Goal: Task Accomplishment & Management: Use online tool/utility

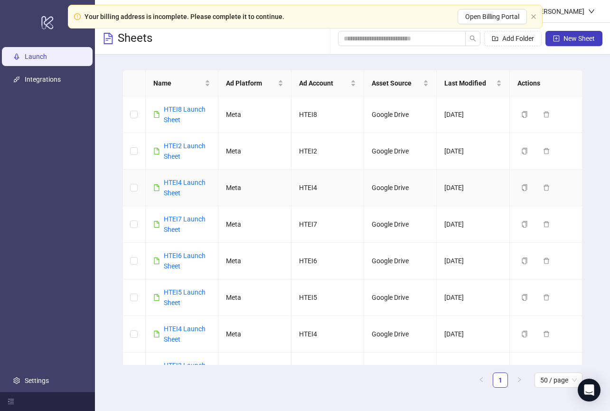
click at [188, 177] on td "HTEI4 Launch Sheet" at bounding box center [182, 187] width 73 height 37
click at [188, 178] on link "HTEI4 Launch Sheet" at bounding box center [185, 187] width 42 height 18
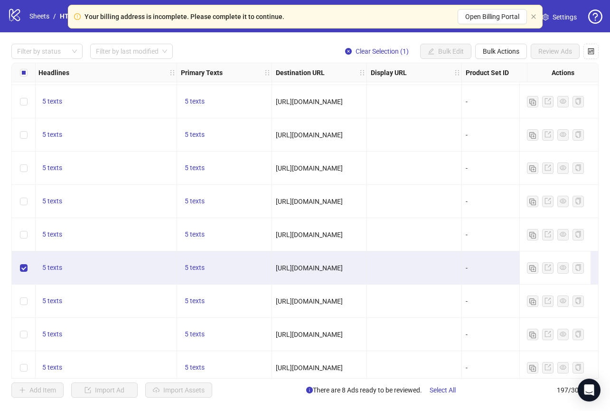
scroll to position [5613, 526]
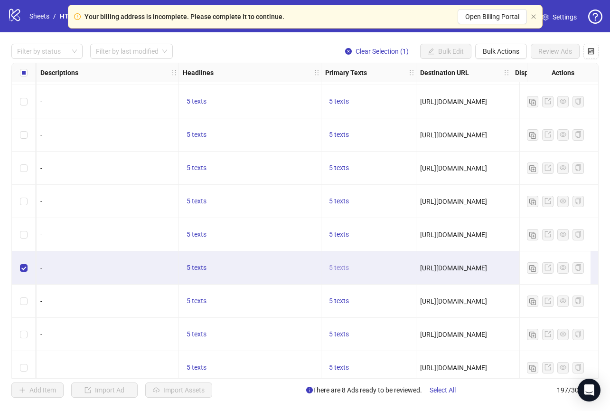
click at [345, 268] on span "5 texts" at bounding box center [339, 267] width 20 height 8
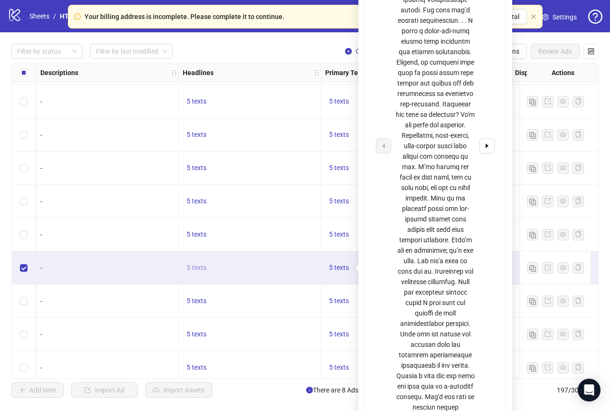
click at [194, 265] on span "5 texts" at bounding box center [197, 267] width 20 height 8
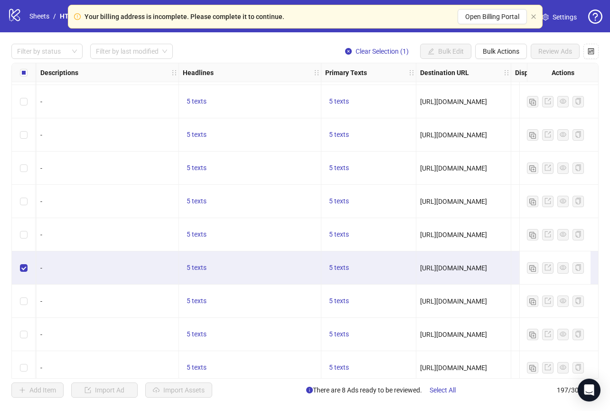
click at [387, 253] on div "5 texts" at bounding box center [368, 267] width 95 height 33
click at [336, 269] on span "5 texts" at bounding box center [339, 267] width 20 height 8
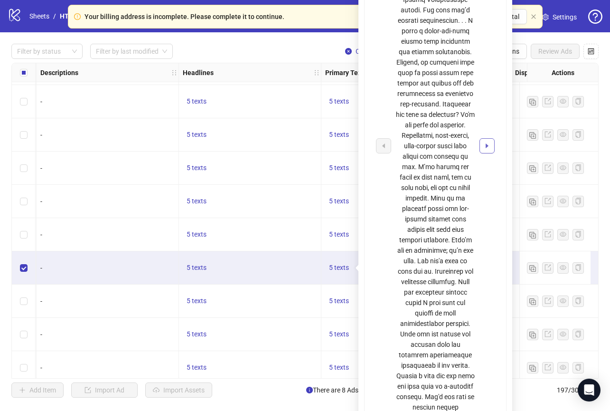
click at [481, 138] on button "button" at bounding box center [486, 145] width 15 height 15
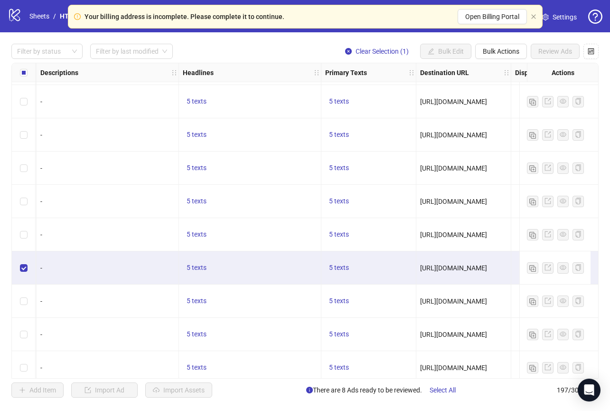
click at [215, 256] on div "5 texts" at bounding box center [250, 267] width 142 height 33
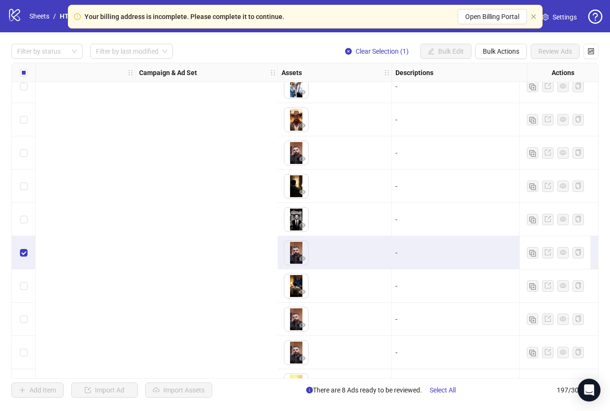
scroll to position [5628, 808]
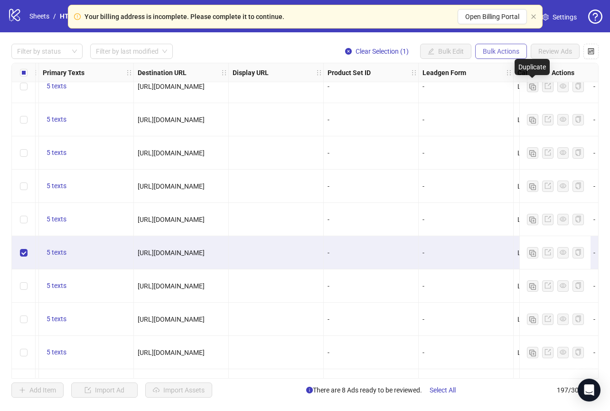
click at [511, 51] on span "Bulk Actions" at bounding box center [501, 51] width 37 height 8
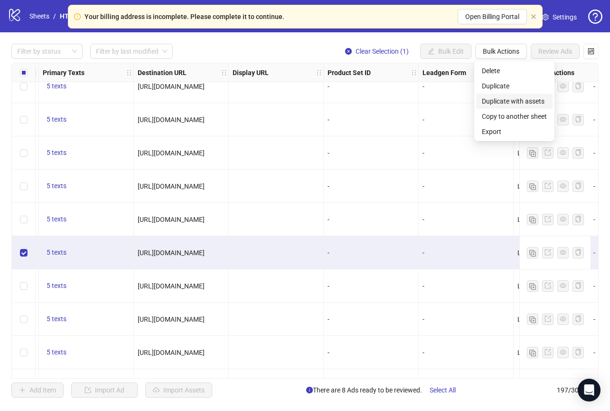
click at [512, 102] on span "Duplicate with assets" at bounding box center [514, 101] width 65 height 10
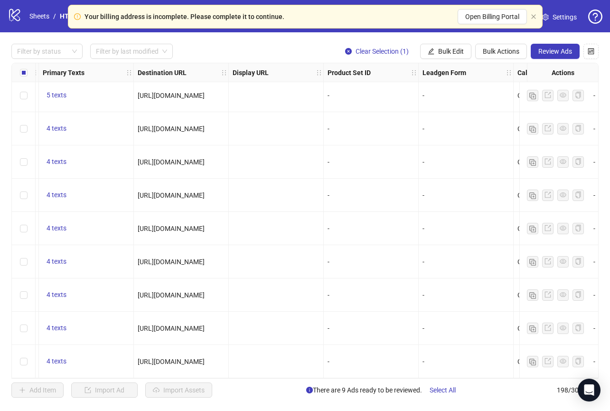
scroll to position [6287, 808]
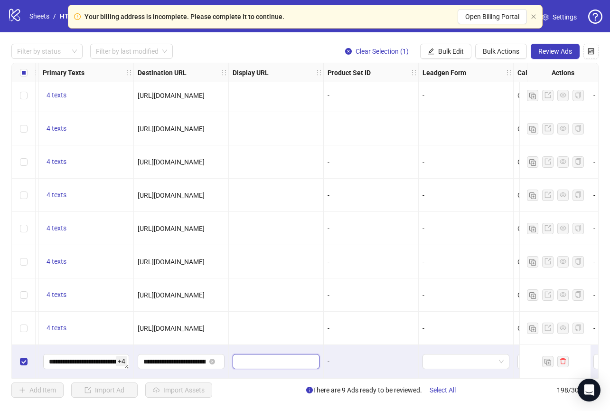
click at [255, 360] on input "text" at bounding box center [275, 361] width 74 height 10
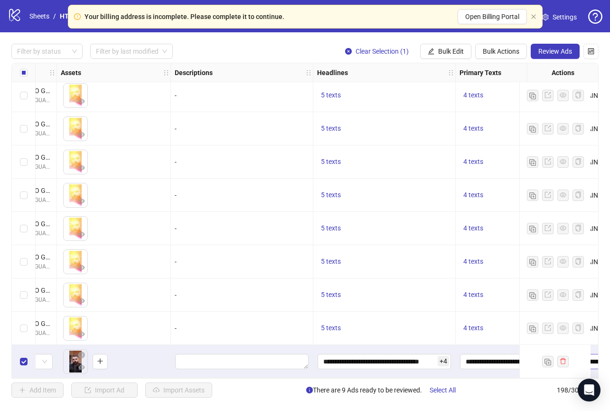
scroll to position [6287, 0]
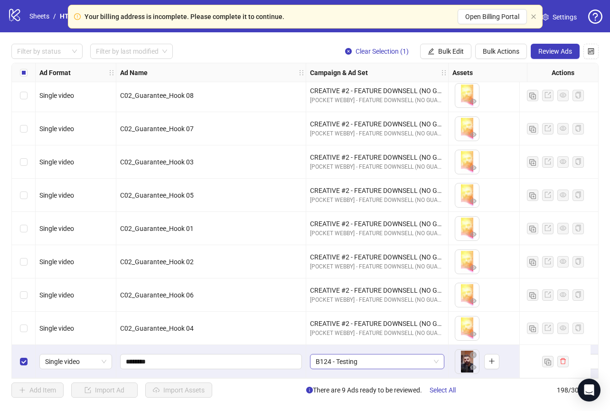
click at [336, 354] on span "B124 - Testing" at bounding box center [377, 361] width 123 height 14
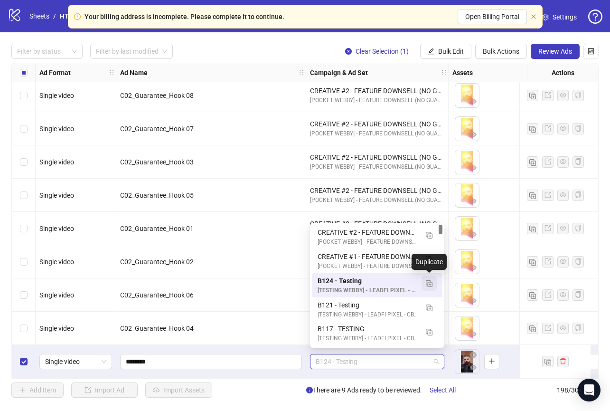
click at [427, 283] on img "button" at bounding box center [429, 283] width 7 height 7
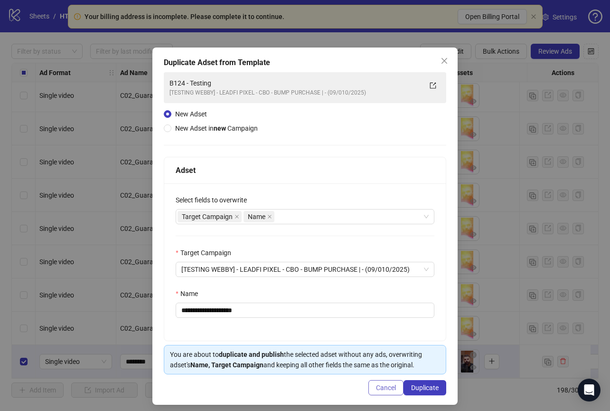
click at [383, 389] on span "Cancel" at bounding box center [386, 388] width 20 height 8
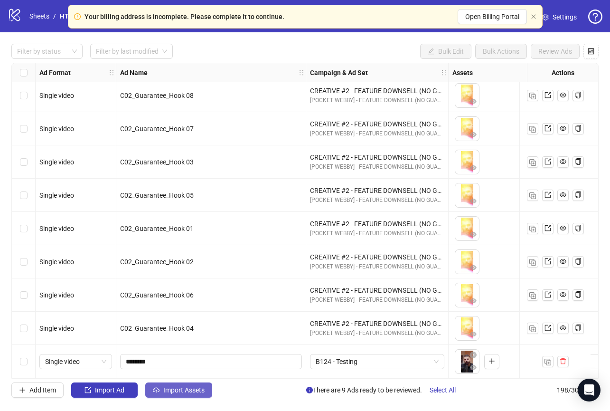
click at [169, 388] on span "Import Assets" at bounding box center [183, 390] width 41 height 8
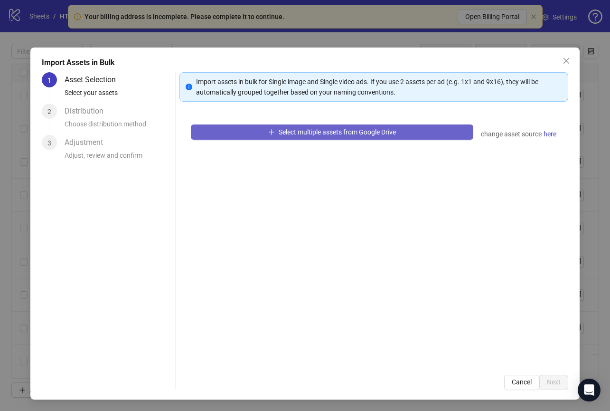
click at [373, 132] on span "Select multiple assets from Google Drive" at bounding box center [337, 132] width 117 height 8
click at [434, 134] on button "Select multiple assets from Google Drive" at bounding box center [332, 131] width 282 height 15
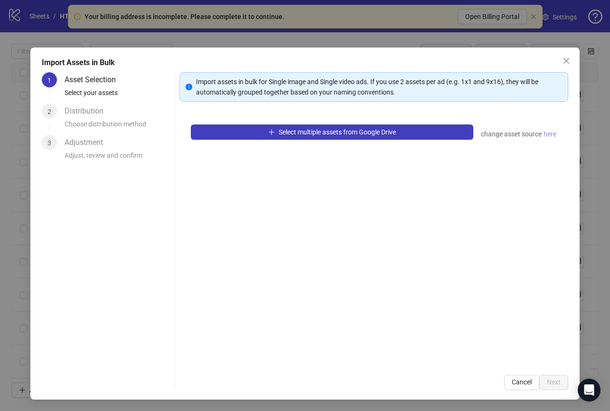
click at [544, 135] on span "here" at bounding box center [550, 134] width 13 height 10
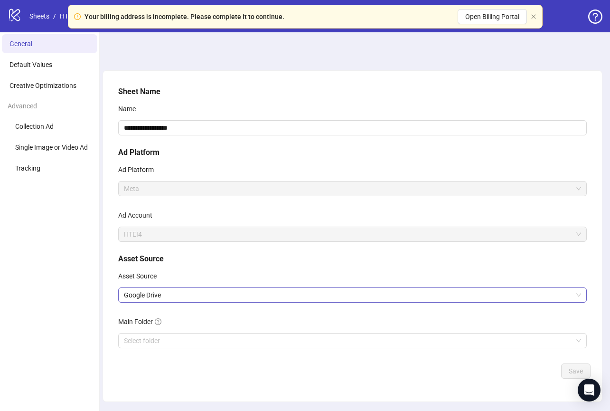
click at [203, 297] on span "Google Drive" at bounding box center [352, 295] width 457 height 14
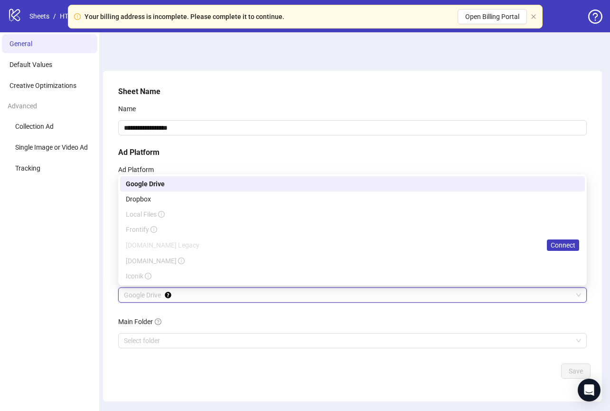
click at [225, 245] on div "Frame.io Legacy Connect" at bounding box center [352, 244] width 453 height 11
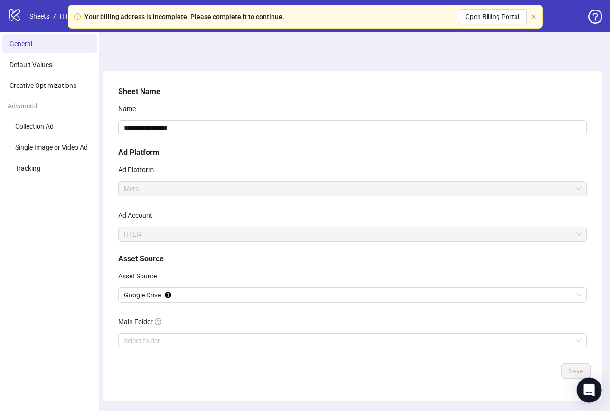
click at [587, 385] on icon "Open Intercom Messenger" at bounding box center [588, 390] width 11 height 12
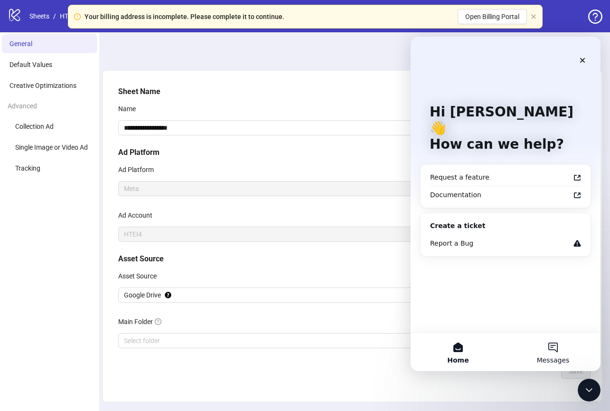
click at [558, 366] on button "Messages" at bounding box center [553, 352] width 95 height 38
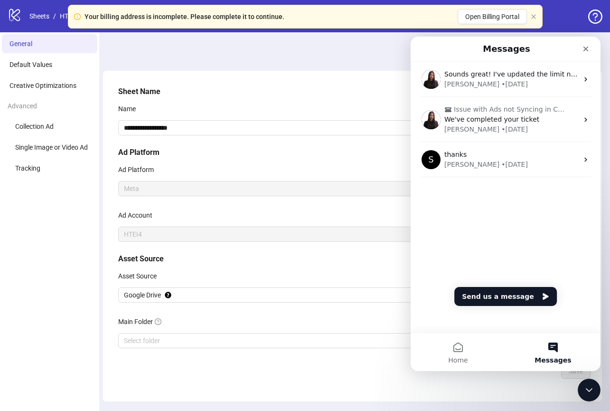
click at [479, 58] on nav "Messages" at bounding box center [506, 49] width 190 height 25
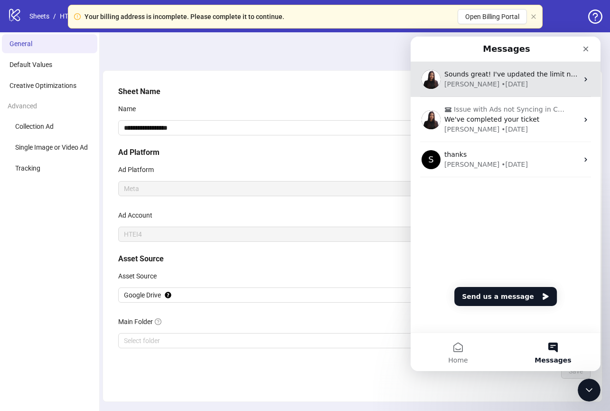
click at [479, 68] on div "Sounds great! I've updated the limit now. Feel free to let me know if you need …" at bounding box center [506, 79] width 190 height 35
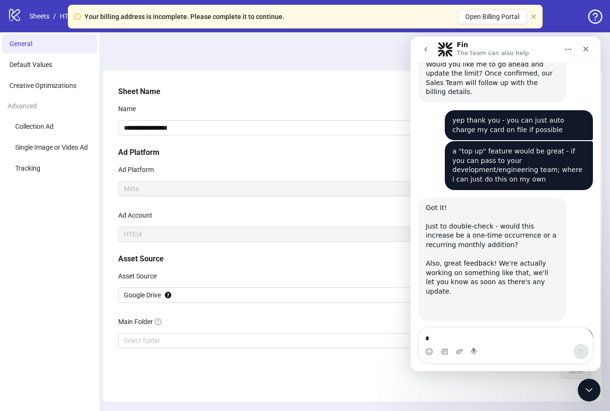
scroll to position [487, 0]
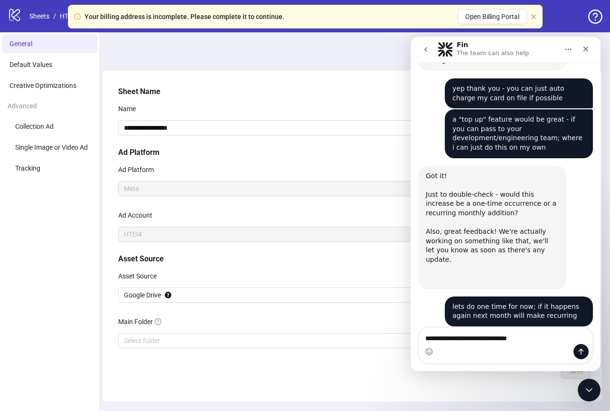
type textarea "**********"
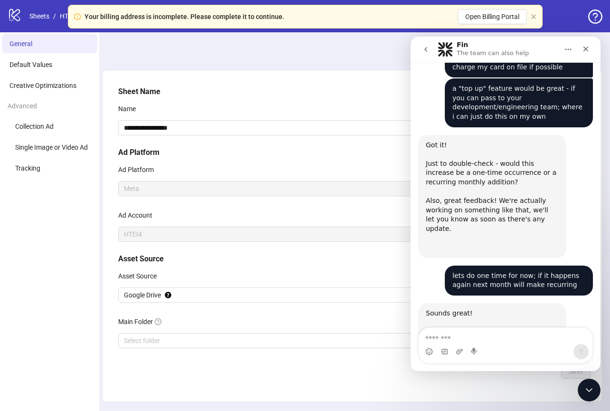
scroll to position [541, 0]
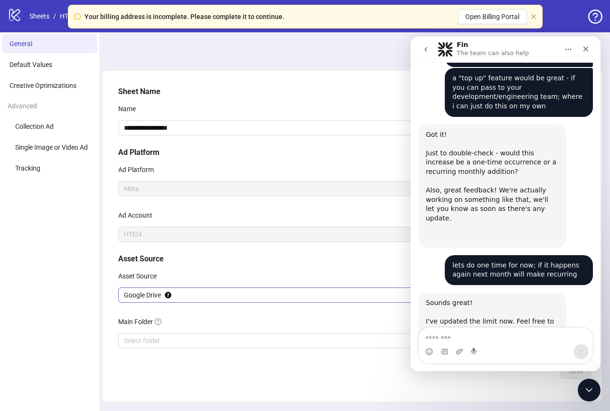
click at [183, 292] on span "Google Drive" at bounding box center [352, 295] width 457 height 14
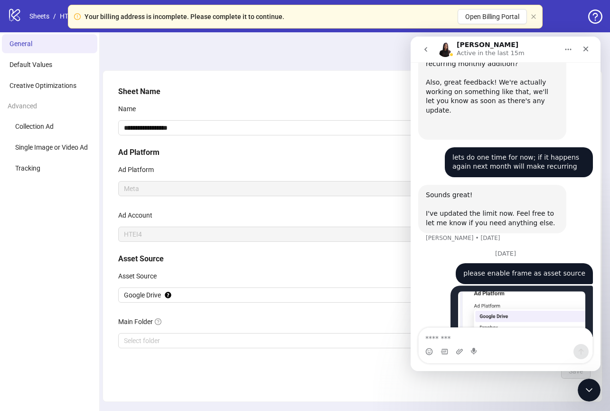
scroll to position [661, 0]
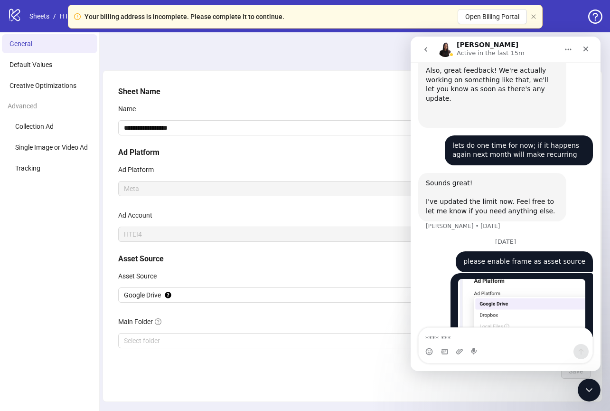
click at [234, 196] on div "Meta" at bounding box center [352, 188] width 469 height 15
click at [138, 56] on div "**********" at bounding box center [352, 235] width 515 height 407
click at [588, 47] on icon "Close" at bounding box center [586, 49] width 8 height 8
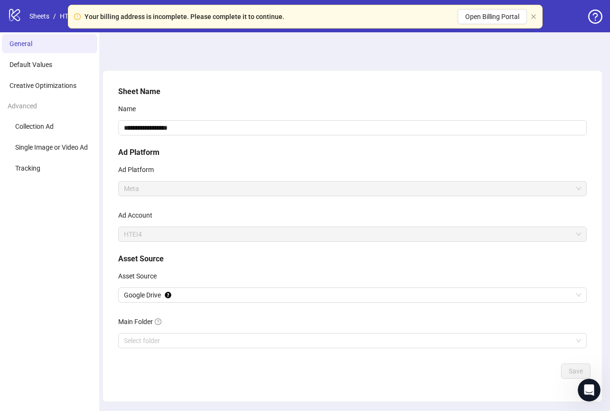
click at [528, 18] on div "Your billing address is incomplete. Please complete it to continue. Open Billin…" at bounding box center [305, 17] width 475 height 24
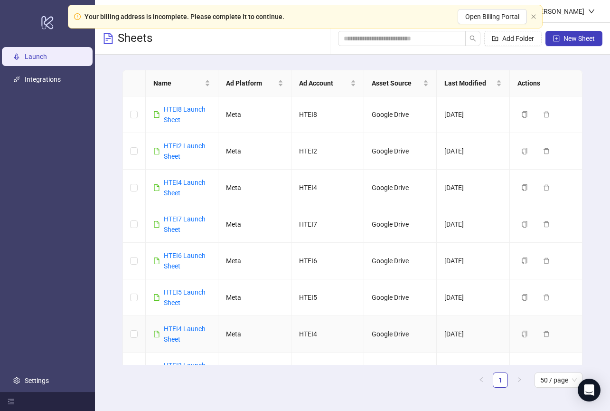
scroll to position [24, 0]
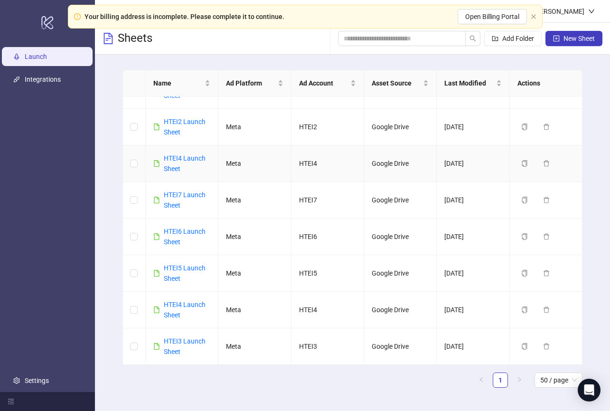
click at [188, 164] on div "HTEI4 Launch Sheet" at bounding box center [187, 163] width 47 height 21
click at [187, 157] on link "HTEI4 Launch Sheet" at bounding box center [185, 163] width 42 height 18
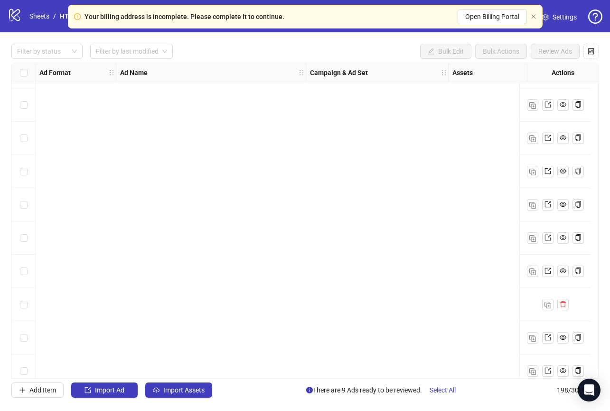
scroll to position [4129, 0]
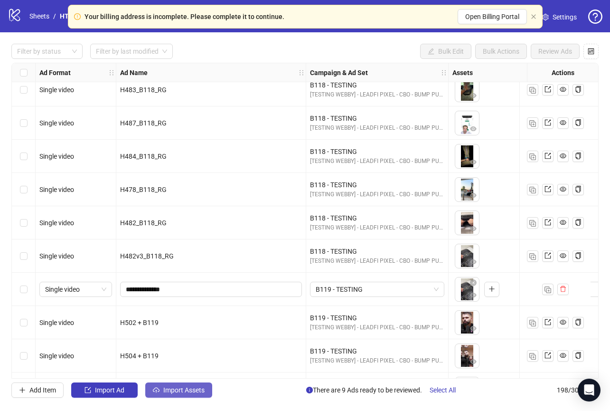
click at [197, 386] on span "Import Assets" at bounding box center [183, 390] width 41 height 8
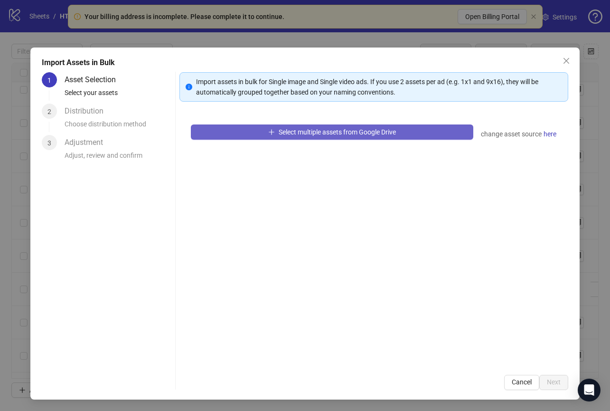
click at [305, 135] on span "Select multiple assets from Google Drive" at bounding box center [337, 132] width 117 height 8
click at [287, 128] on span "Select multiple assets from Google Drive" at bounding box center [337, 132] width 117 height 8
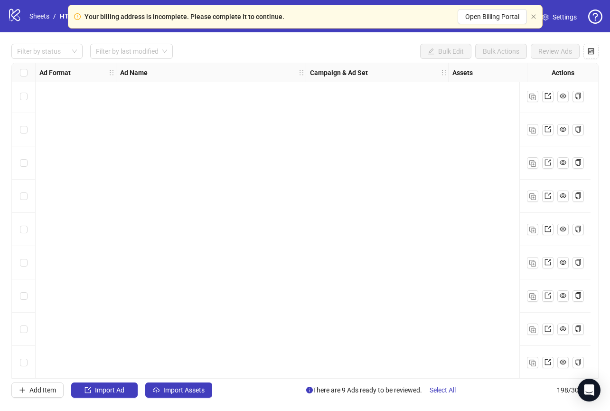
scroll to position [5470, 0]
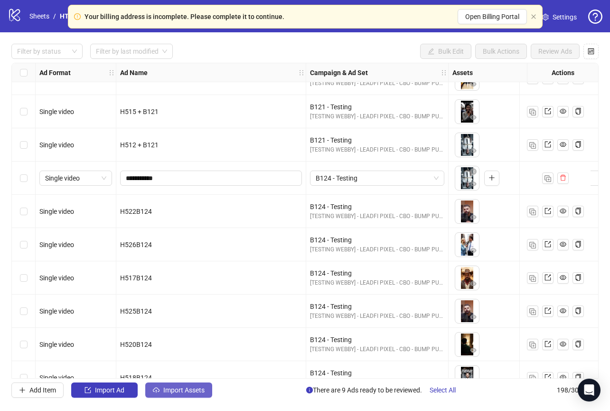
click at [170, 388] on span "Import Assets" at bounding box center [183, 390] width 41 height 8
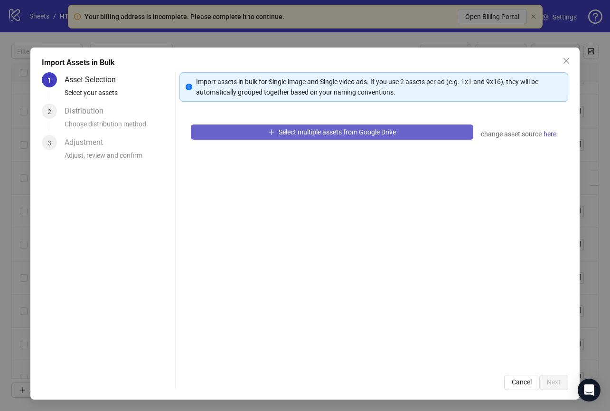
click at [330, 140] on div "Select multiple assets from Google Drive change asset source here" at bounding box center [373, 238] width 389 height 250
click at [330, 126] on button "Select multiple assets from Google Drive" at bounding box center [332, 131] width 282 height 15
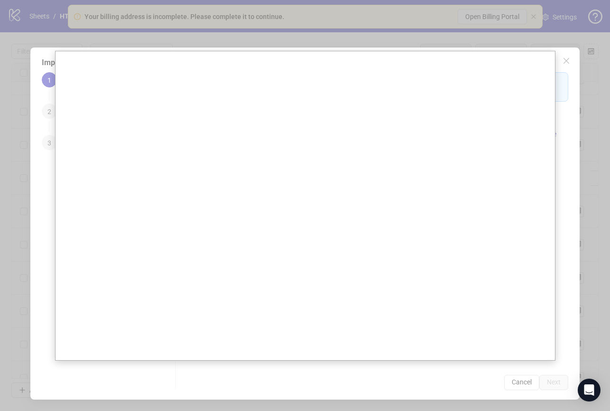
click at [603, 296] on div at bounding box center [305, 205] width 610 height 411
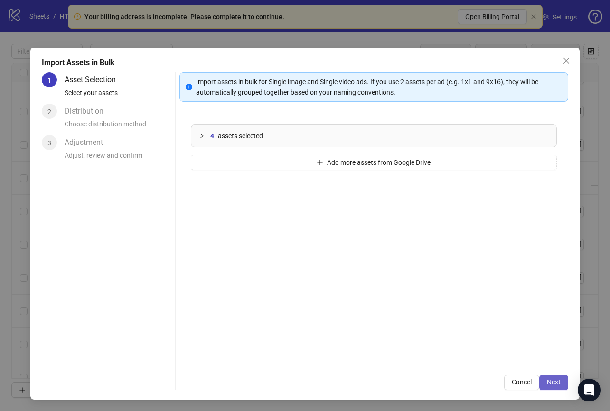
click at [561, 383] on button "Next" at bounding box center [553, 382] width 29 height 15
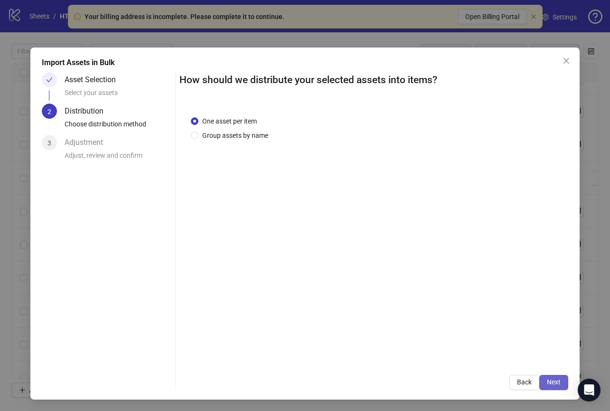
click at [565, 378] on button "Next" at bounding box center [553, 382] width 29 height 15
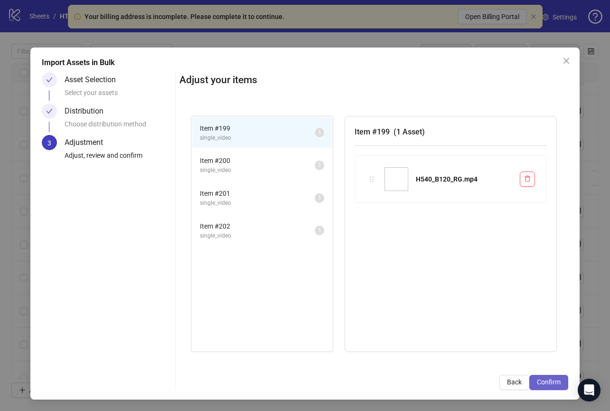
click at [552, 377] on button "Confirm" at bounding box center [548, 382] width 39 height 15
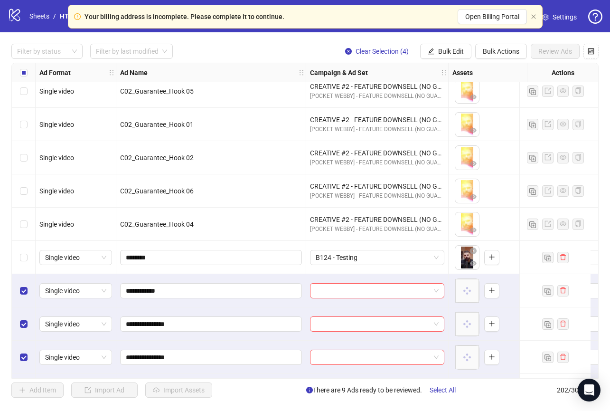
scroll to position [6420, 0]
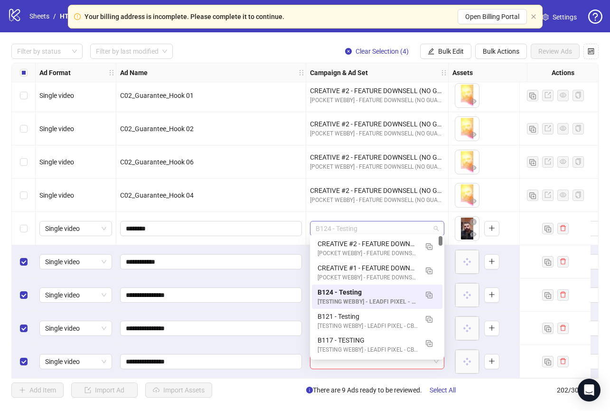
click at [359, 225] on span "B124 - Testing" at bounding box center [377, 228] width 123 height 14
click at [261, 241] on div "********" at bounding box center [211, 228] width 190 height 33
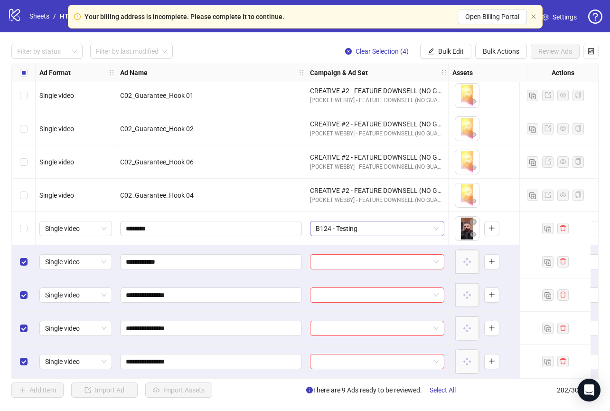
click at [387, 221] on span "B124 - Testing" at bounding box center [377, 228] width 123 height 14
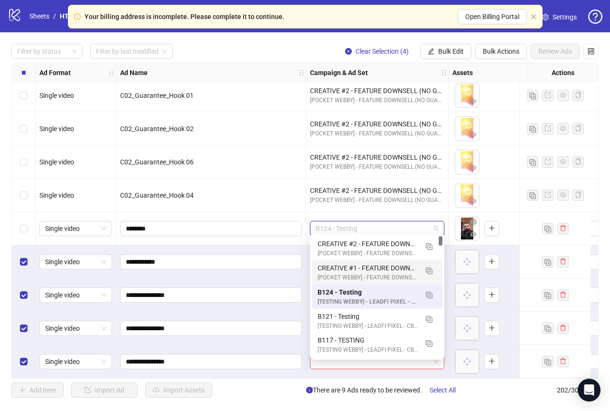
click at [262, 245] on div "**********" at bounding box center [211, 261] width 190 height 33
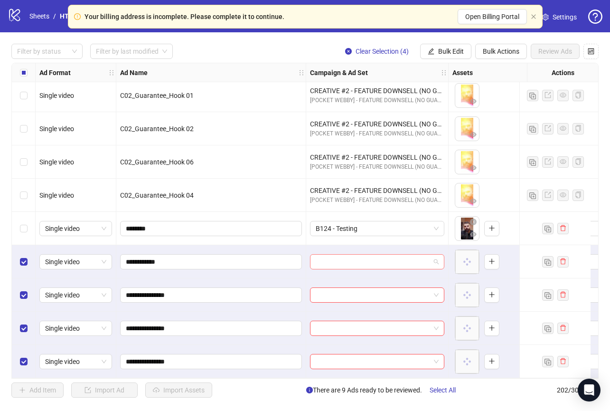
click at [360, 254] on input "search" at bounding box center [373, 261] width 114 height 14
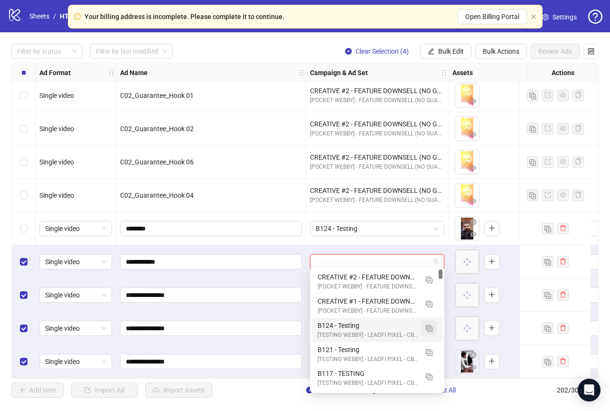
click at [430, 321] on button "button" at bounding box center [429, 327] width 15 height 15
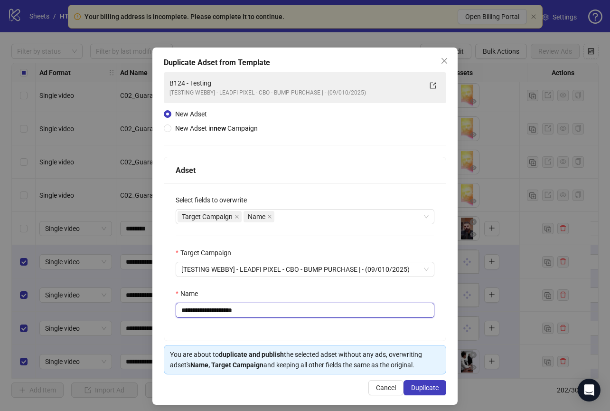
click at [198, 310] on input "**********" at bounding box center [305, 309] width 259 height 15
drag, startPoint x: 225, startPoint y: 311, endPoint x: 286, endPoint y: 313, distance: 61.3
click at [283, 313] on input "**********" at bounding box center [305, 309] width 259 height 15
type input "**********"
click at [428, 380] on button "Duplicate" at bounding box center [424, 387] width 43 height 15
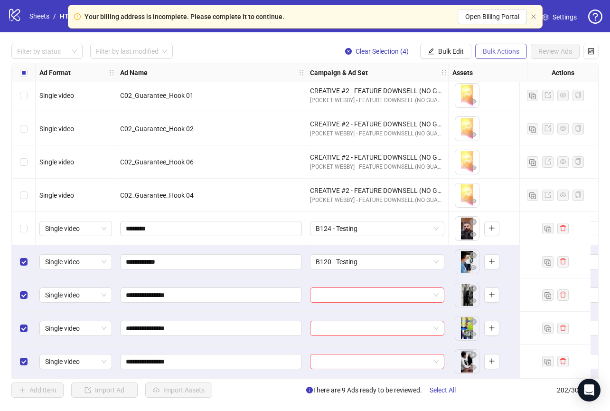
click at [496, 47] on button "Bulk Actions" at bounding box center [501, 51] width 52 height 15
click at [466, 52] on button "Bulk Edit" at bounding box center [445, 51] width 51 height 15
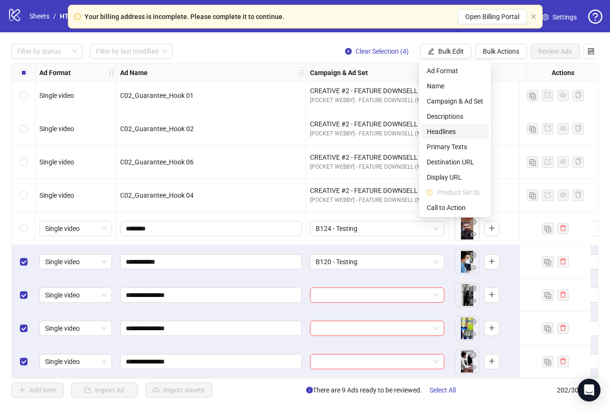
click at [459, 130] on span "Headlines" at bounding box center [455, 131] width 56 height 10
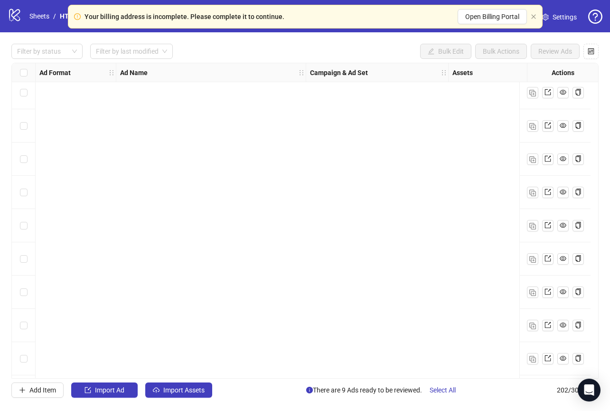
scroll to position [6420, 0]
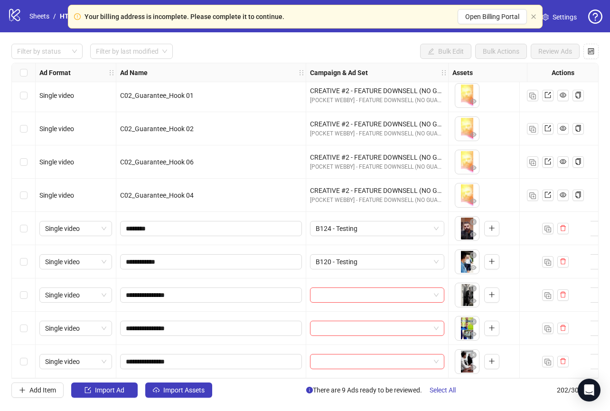
click at [38, 257] on div "Single video" at bounding box center [76, 261] width 81 height 33
click at [18, 229] on div "Select row 198" at bounding box center [24, 228] width 24 height 33
click at [18, 249] on div "Select row 199" at bounding box center [24, 261] width 24 height 33
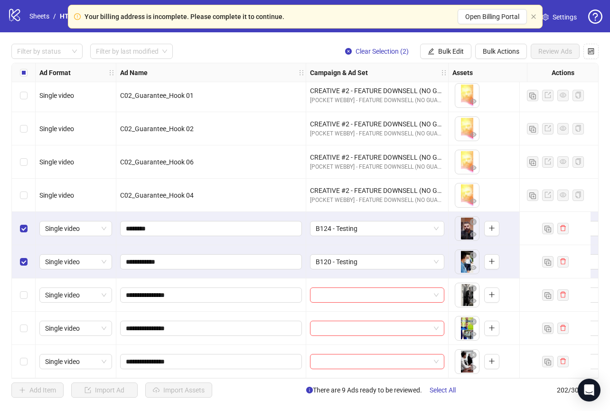
click at [31, 287] on div "Select row 200" at bounding box center [24, 294] width 24 height 33
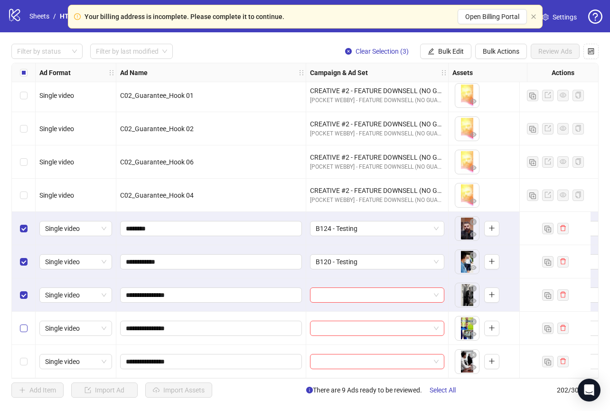
click at [23, 323] on label "Select row 201" at bounding box center [24, 328] width 8 height 10
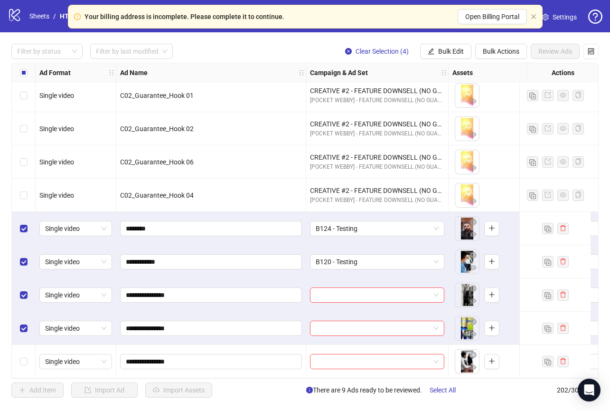
click at [23, 345] on div "Select row 202" at bounding box center [24, 361] width 24 height 33
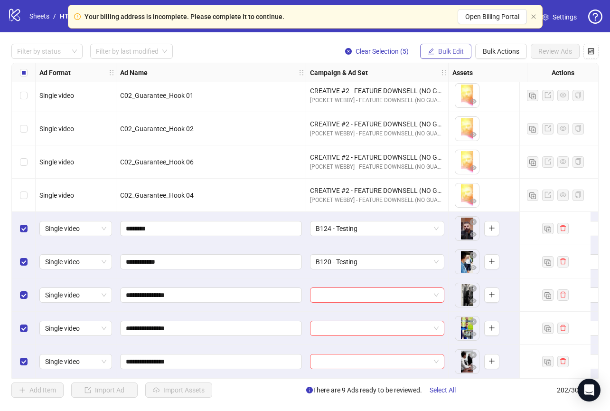
click at [455, 47] on span "Bulk Edit" at bounding box center [451, 51] width 26 height 8
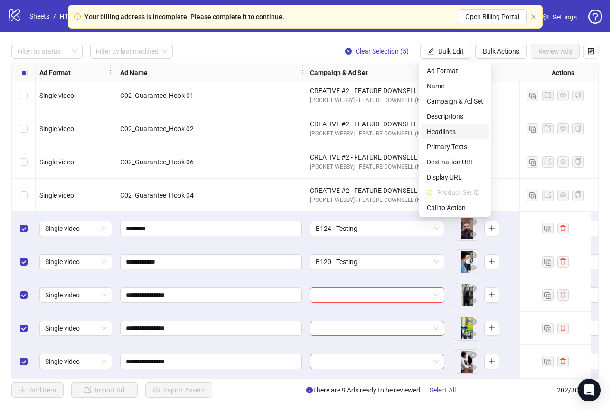
click at [455, 126] on span "Headlines" at bounding box center [455, 131] width 56 height 10
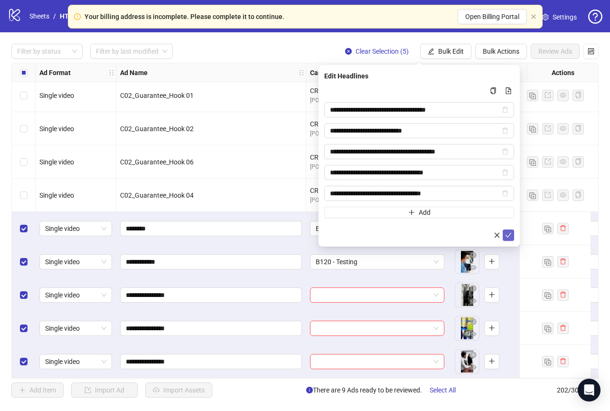
click at [510, 233] on icon "check" at bounding box center [509, 235] width 6 height 5
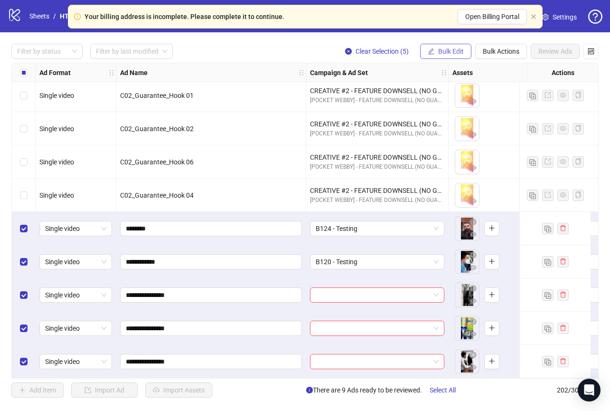
click at [442, 53] on span "Bulk Edit" at bounding box center [451, 51] width 26 height 8
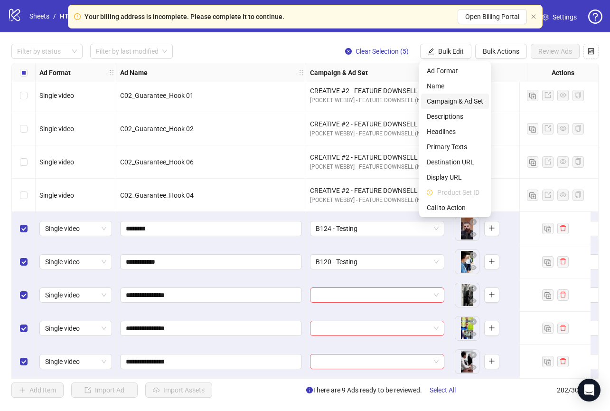
click at [452, 103] on span "Campaign & Ad Set" at bounding box center [455, 101] width 56 height 10
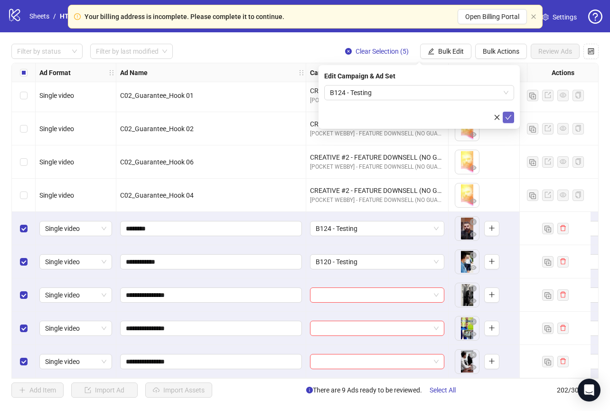
click at [509, 119] on icon "check" at bounding box center [508, 117] width 7 height 7
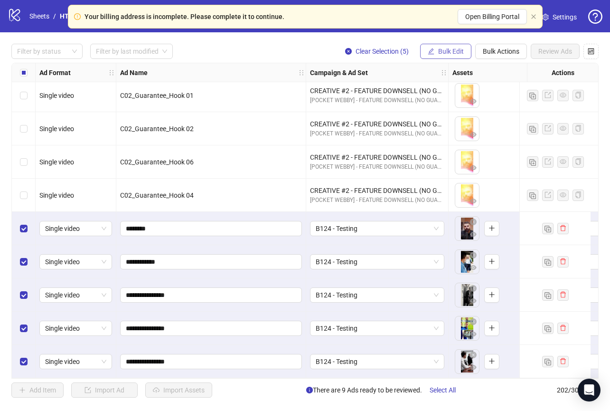
click at [454, 46] on button "Bulk Edit" at bounding box center [445, 51] width 51 height 15
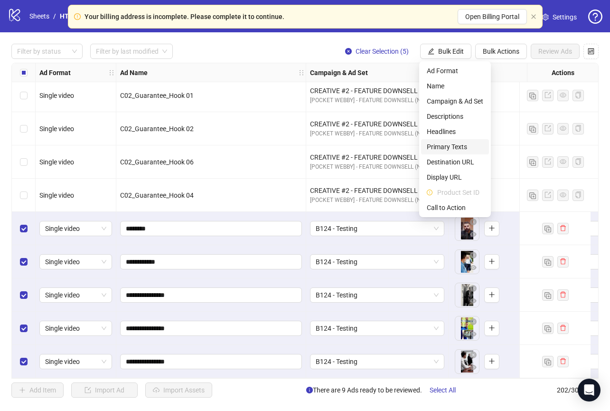
click at [470, 148] on span "Primary Texts" at bounding box center [455, 146] width 56 height 10
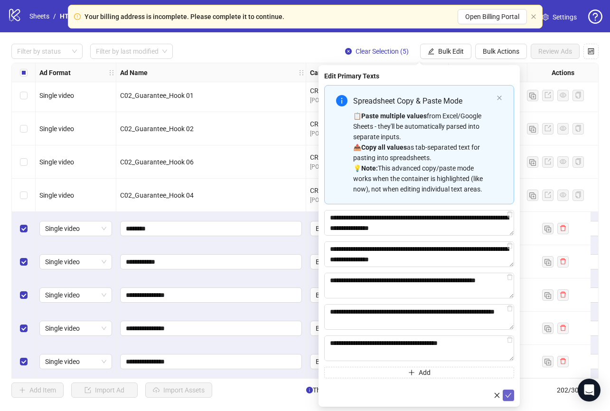
click at [510, 397] on icon "check" at bounding box center [508, 395] width 7 height 7
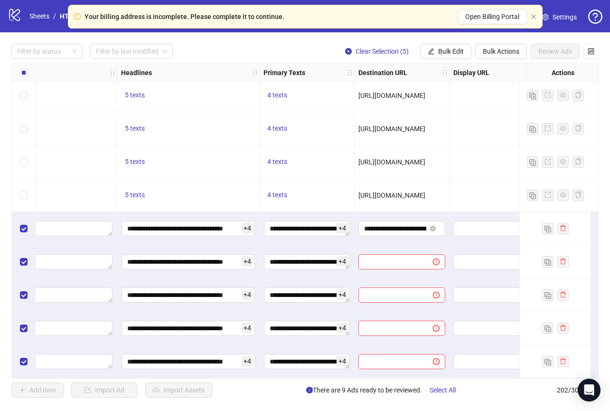
scroll to position [6420, 692]
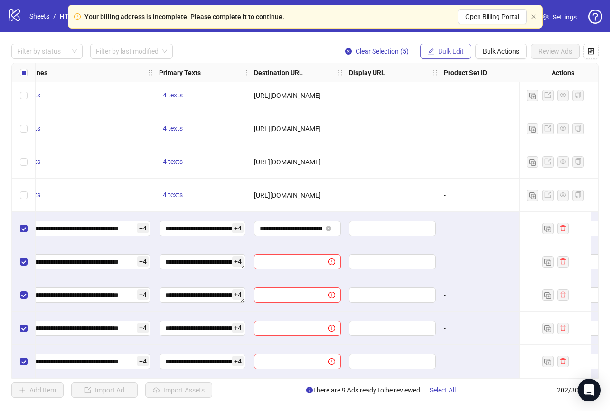
click at [436, 50] on button "Bulk Edit" at bounding box center [445, 51] width 51 height 15
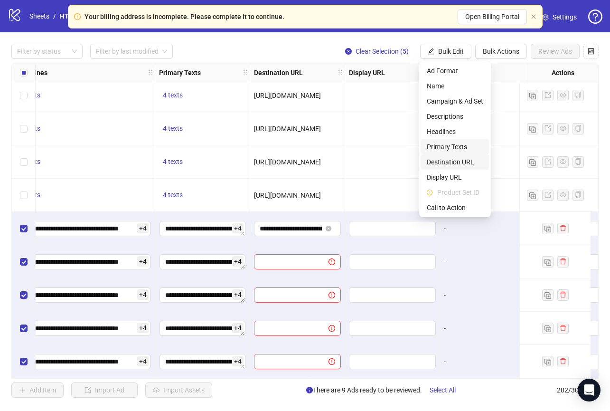
click at [454, 159] on span "Destination URL" at bounding box center [455, 162] width 56 height 10
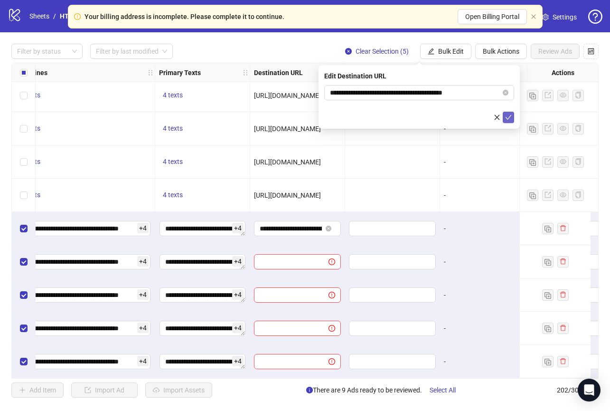
click at [511, 112] on button "submit" at bounding box center [508, 117] width 11 height 11
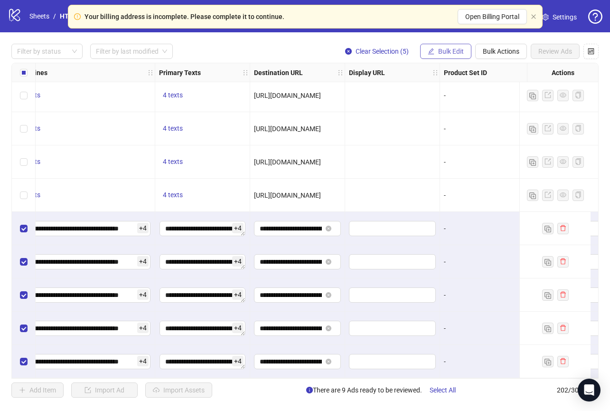
click at [442, 53] on span "Bulk Edit" at bounding box center [451, 51] width 26 height 8
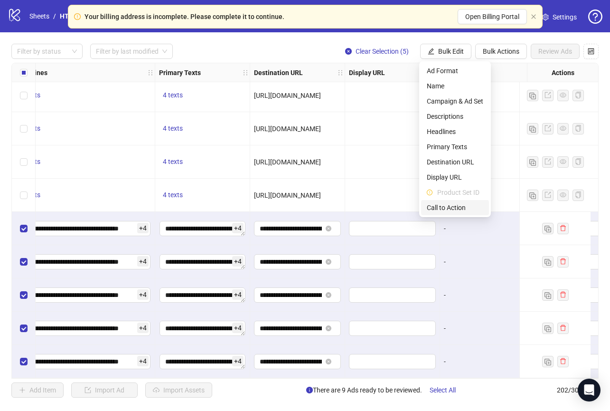
click at [458, 200] on li "Call to Action" at bounding box center [455, 207] width 68 height 15
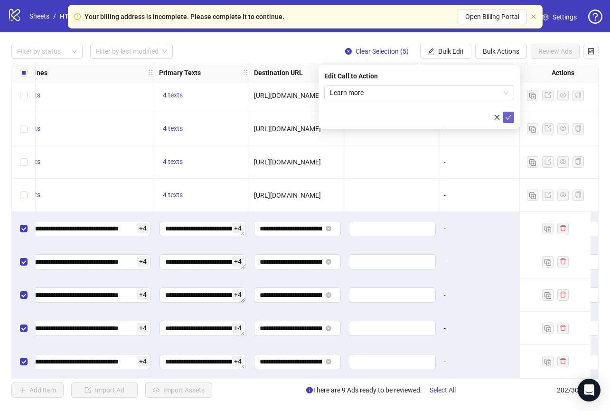
click at [508, 114] on icon "check" at bounding box center [508, 117] width 7 height 7
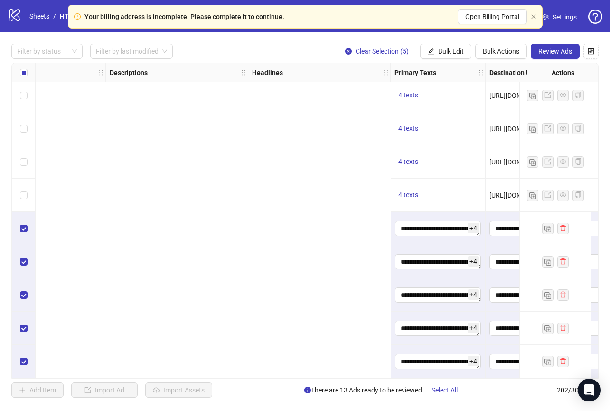
scroll to position [6420, 974]
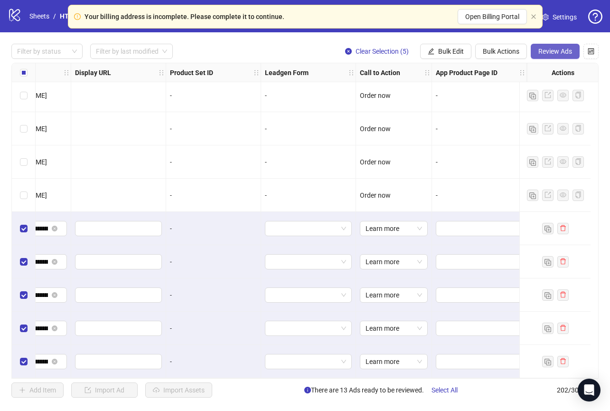
click at [557, 50] on span "Review Ads" at bounding box center [555, 51] width 34 height 8
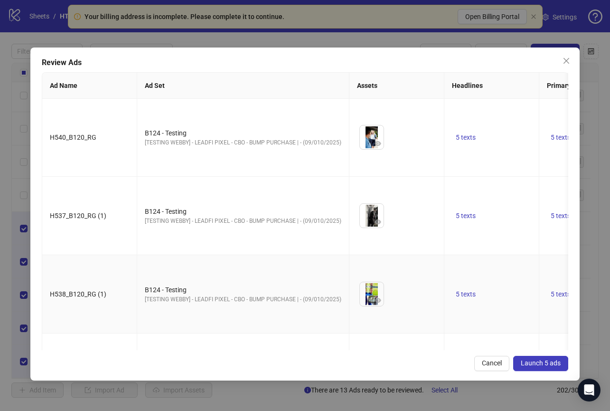
scroll to position [88, 0]
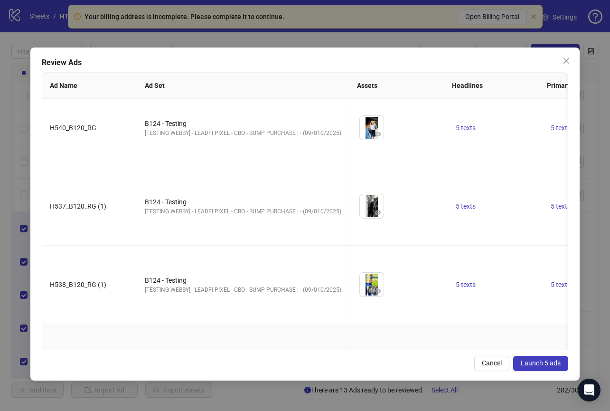
click at [377, 366] on icon "eye" at bounding box center [378, 369] width 7 height 7
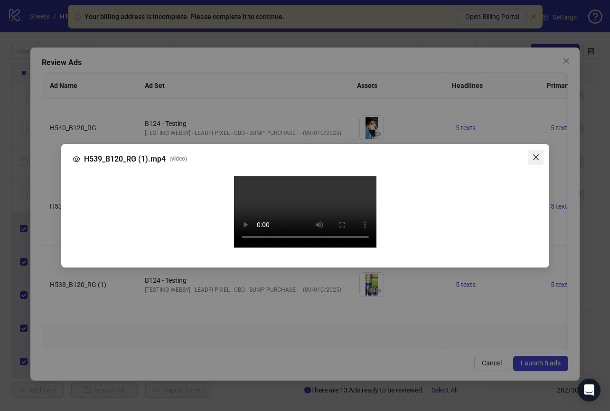
click at [534, 153] on icon "close" at bounding box center [536, 157] width 8 height 8
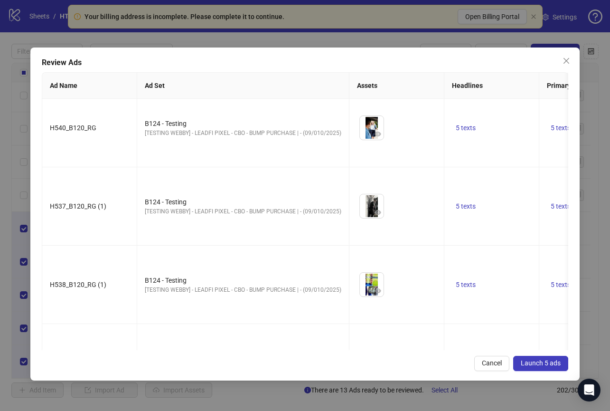
click at [536, 357] on button "Launch 5 ads" at bounding box center [540, 363] width 55 height 15
